Goal: Task Accomplishment & Management: Use online tool/utility

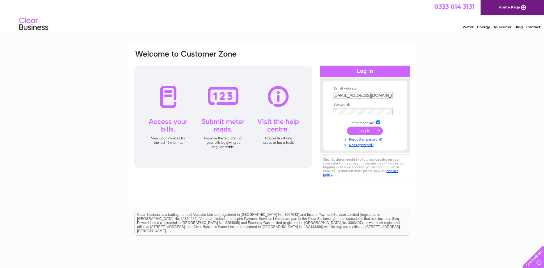
click at [367, 132] on input "submit" at bounding box center [365, 130] width 36 height 8
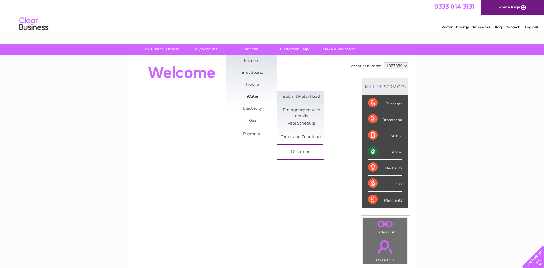
click at [257, 96] on link "Water" at bounding box center [253, 97] width 48 height 12
click at [288, 96] on link "Submit Meter Read" at bounding box center [301, 97] width 48 height 12
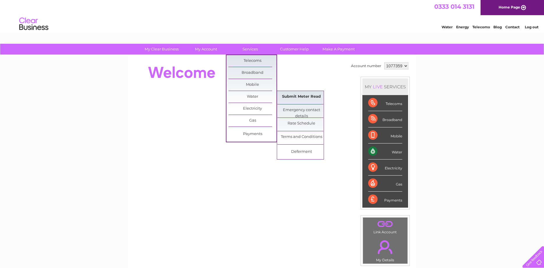
click at [288, 96] on link "Submit Meter Read" at bounding box center [301, 97] width 48 height 12
click at [290, 96] on link "Submit Meter Read" at bounding box center [301, 97] width 48 height 12
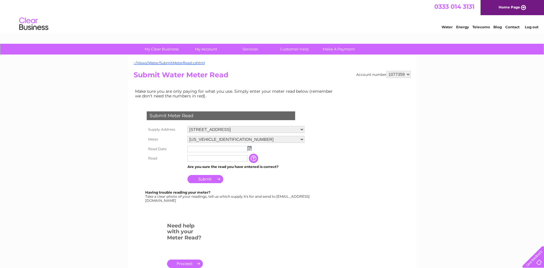
click at [204, 148] on input "text" at bounding box center [217, 149] width 60 height 6
click at [252, 149] on td at bounding box center [246, 148] width 120 height 9
click at [250, 148] on img at bounding box center [249, 148] width 4 height 5
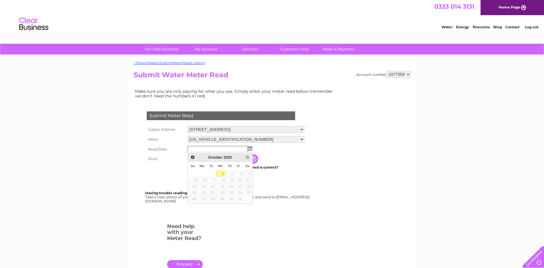
click at [222, 171] on link "1" at bounding box center [220, 173] width 9 height 6
type input "2025/10/01"
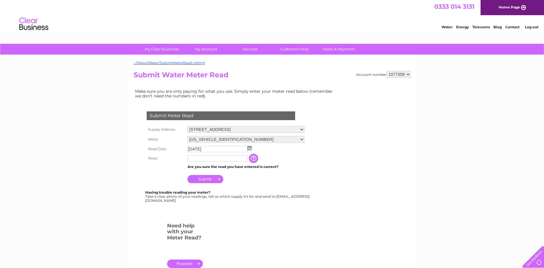
click at [208, 158] on input "text" at bounding box center [217, 158] width 60 height 6
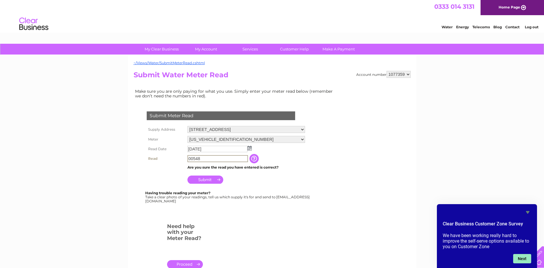
type input "00548"
click at [521, 260] on button "Next" at bounding box center [522, 258] width 18 height 9
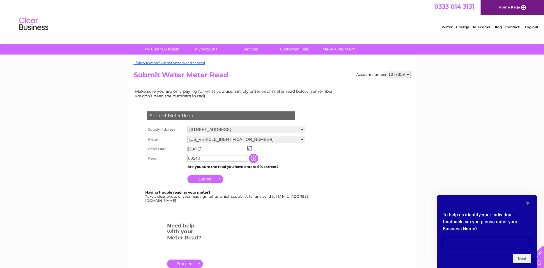
click at [530, 202] on icon "Hide survey" at bounding box center [527, 202] width 7 height 7
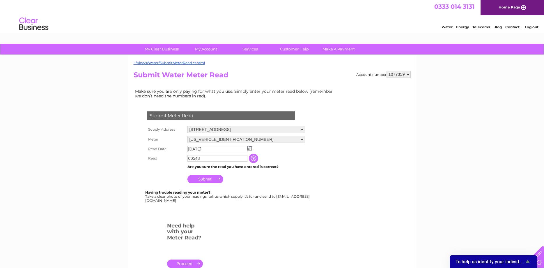
click at [88, 128] on div "My Clear Business Login Details My Details My Preferences Link Account My Accou…" at bounding box center [272, 217] width 544 height 346
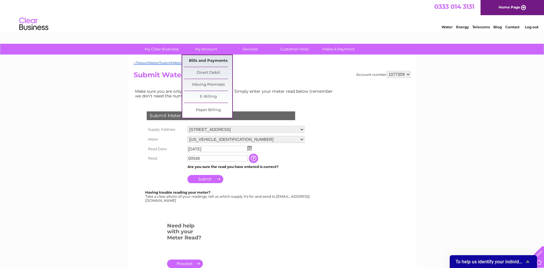
click at [212, 59] on link "Bills and Payments" at bounding box center [208, 61] width 48 height 12
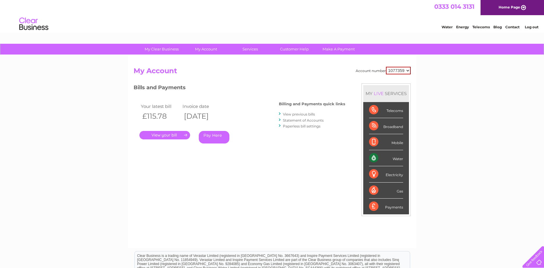
click at [169, 133] on link "." at bounding box center [164, 135] width 51 height 8
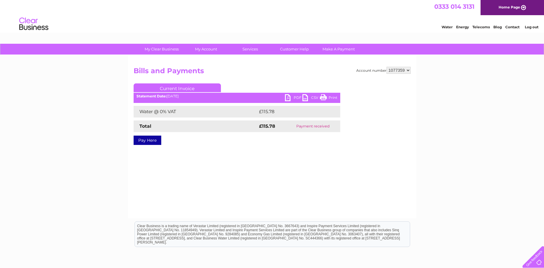
click at [297, 98] on link "PDF" at bounding box center [293, 98] width 17 height 8
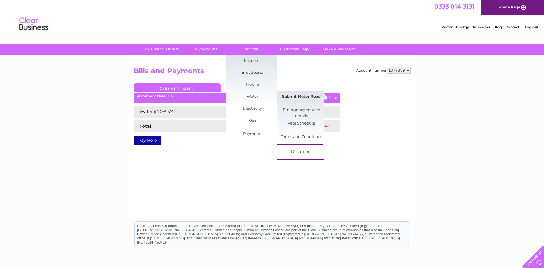
click at [294, 98] on link "Submit Meter Read" at bounding box center [301, 97] width 48 height 12
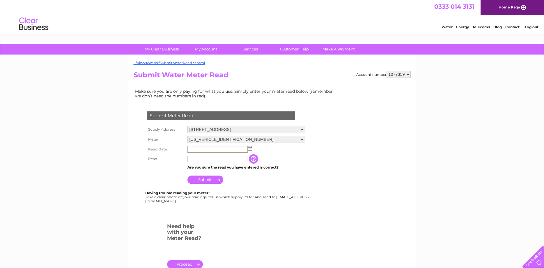
click at [205, 150] on input "text" at bounding box center [217, 149] width 61 height 7
click at [249, 148] on img at bounding box center [249, 148] width 4 height 5
click at [220, 172] on link "1" at bounding box center [220, 173] width 9 height 6
type input "2025/10/01"
click at [199, 161] on input "text" at bounding box center [217, 158] width 60 height 6
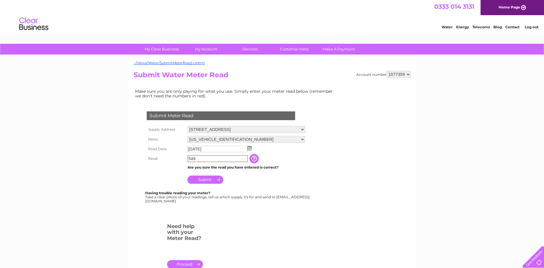
click at [189, 158] on input "549" at bounding box center [217, 158] width 61 height 7
type input "00549"
click at [210, 178] on input "Submit" at bounding box center [205, 179] width 36 height 8
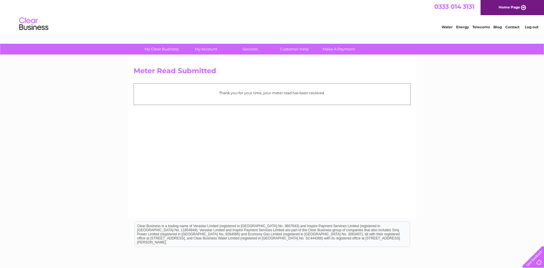
click at [527, 28] on link "Log out" at bounding box center [532, 27] width 14 height 4
